Goal: Check status: Check status

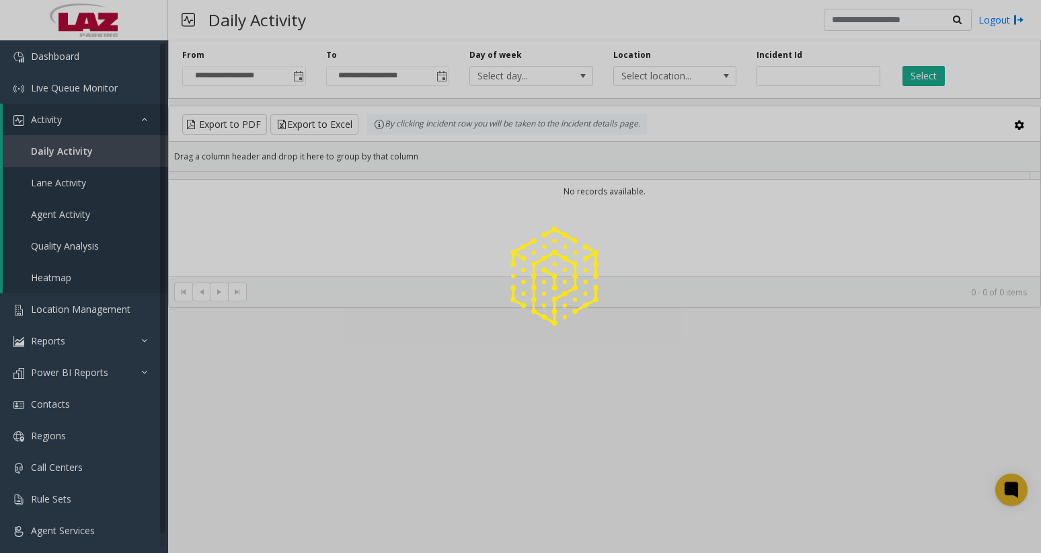
click at [820, 74] on div at bounding box center [520, 276] width 1041 height 553
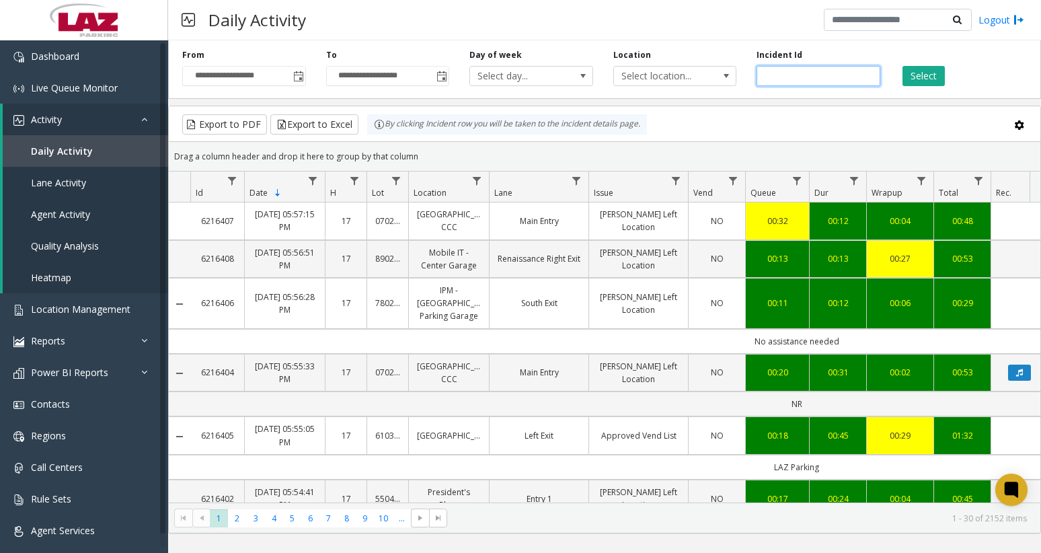
click at [820, 74] on input "number" at bounding box center [819, 76] width 124 height 20
paste input "*******"
click at [924, 74] on button "Select" at bounding box center [924, 76] width 42 height 20
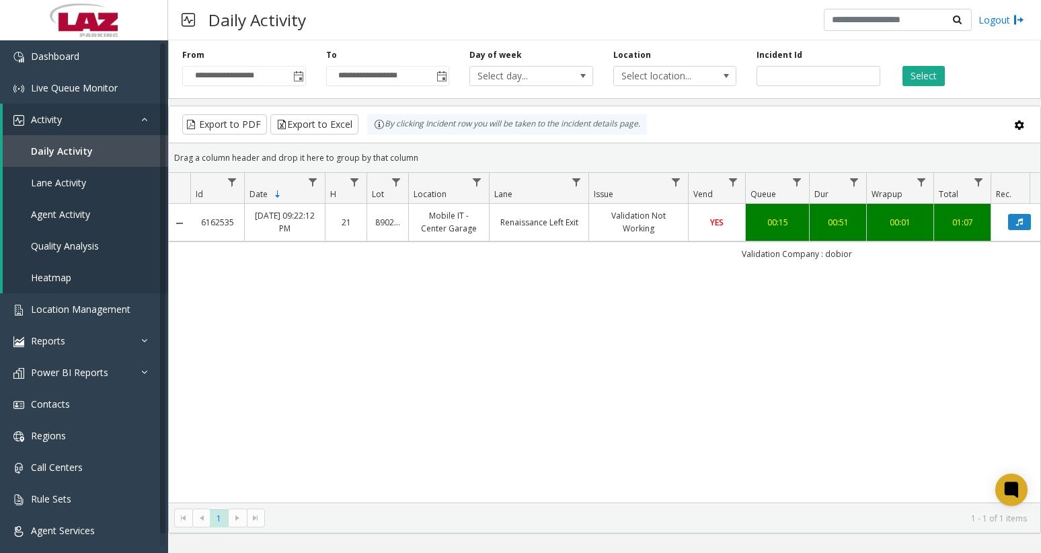
click at [1021, 225] on icon "Data table" at bounding box center [1020, 222] width 7 height 8
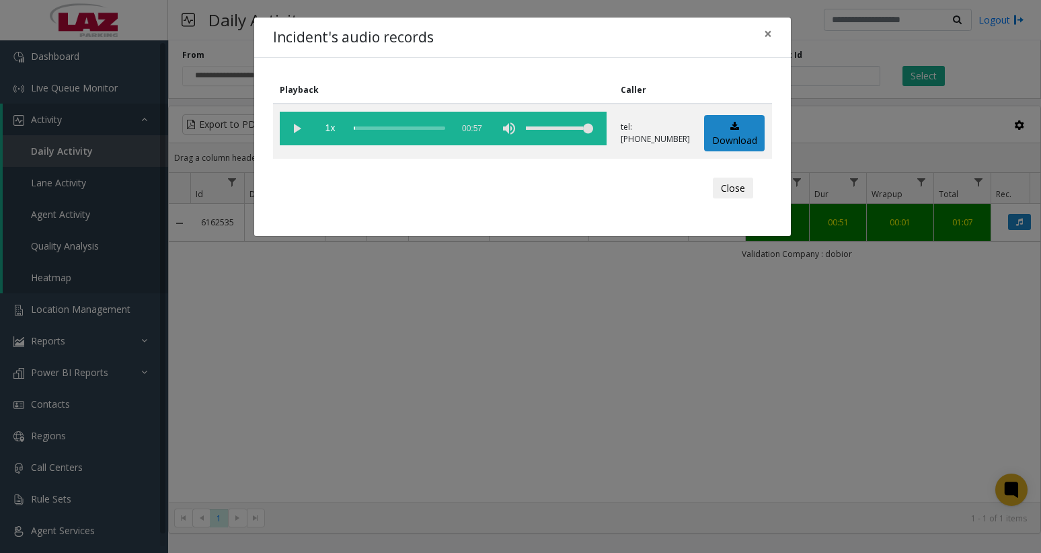
click at [297, 132] on vg-play-pause at bounding box center [297, 129] width 34 height 34
click at [410, 130] on div "scrub bar" at bounding box center [400, 129] width 92 height 34
click at [745, 191] on button "Close" at bounding box center [733, 189] width 40 height 22
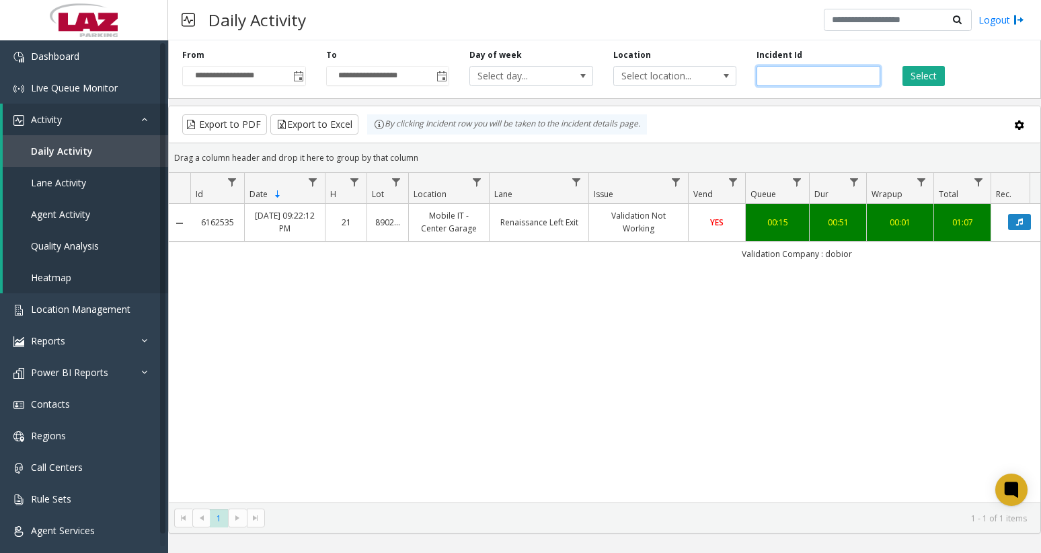
drag, startPoint x: 801, startPoint y: 72, endPoint x: 710, endPoint y: 72, distance: 90.8
click at [710, 72] on div "**********" at bounding box center [604, 67] width 873 height 64
paste input "number"
type input "*******"
click at [926, 73] on button "Select" at bounding box center [924, 76] width 42 height 20
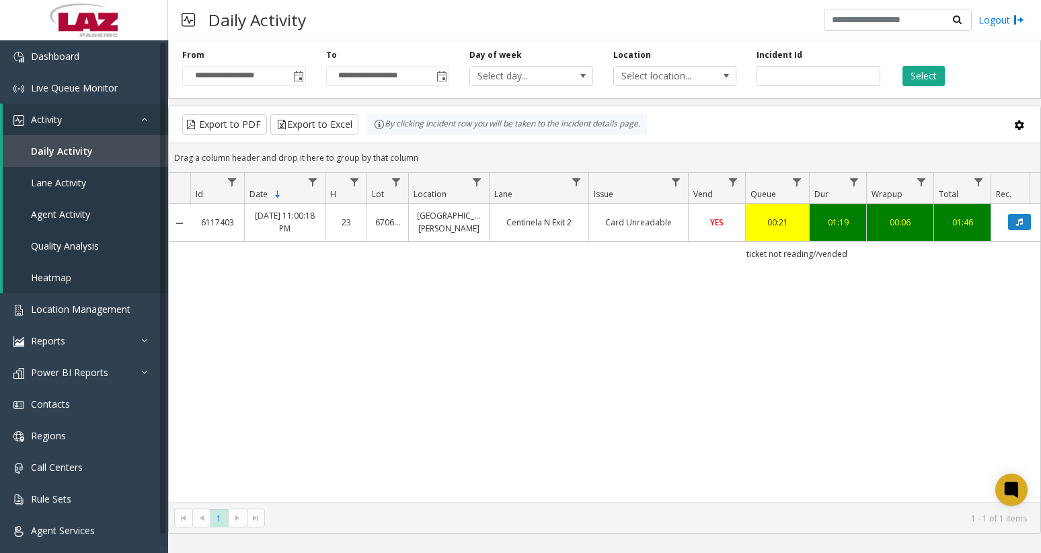
click at [1021, 220] on icon "Data table" at bounding box center [1020, 222] width 7 height 8
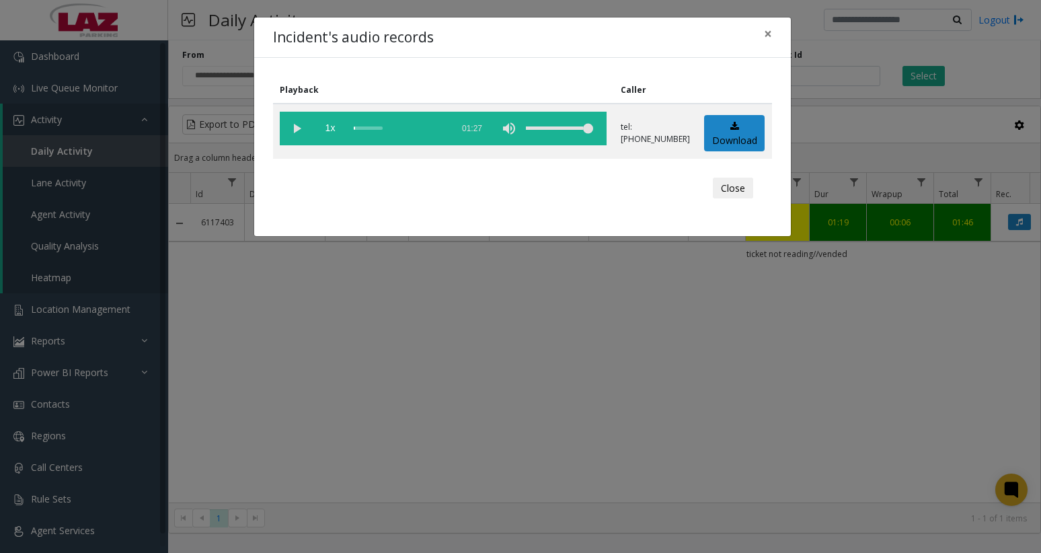
click at [412, 128] on div "scrub bar" at bounding box center [400, 129] width 92 height 34
click at [295, 129] on vg-play-pause at bounding box center [297, 129] width 34 height 34
drag, startPoint x: 983, startPoint y: 314, endPoint x: 994, endPoint y: 322, distance: 13.5
click at [983, 314] on div "Incident's audio records × Playback Caller 1x 01:27 tel:[PHONE_NUMBER] Download…" at bounding box center [520, 276] width 1041 height 553
